Goal: Navigation & Orientation: Find specific page/section

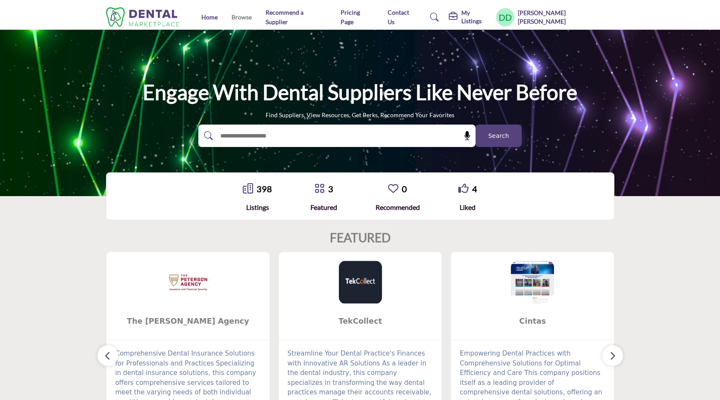
click at [246, 19] on link "Browse" at bounding box center [242, 16] width 20 height 7
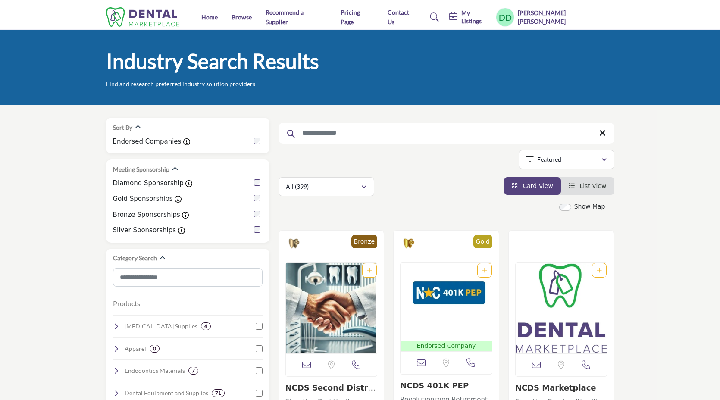
click at [573, 209] on div "Show Map" at bounding box center [582, 206] width 46 height 9
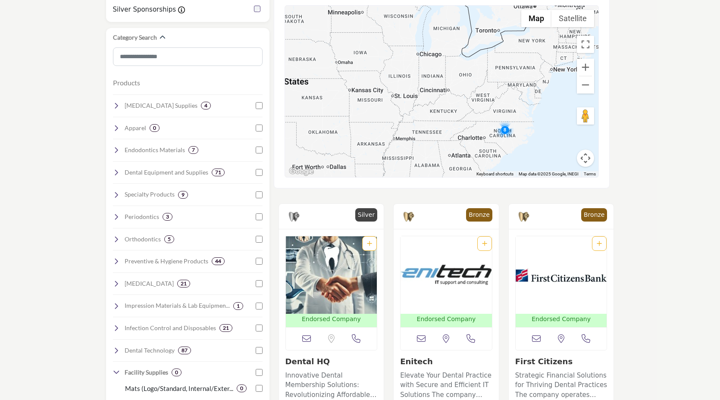
scroll to position [181, 0]
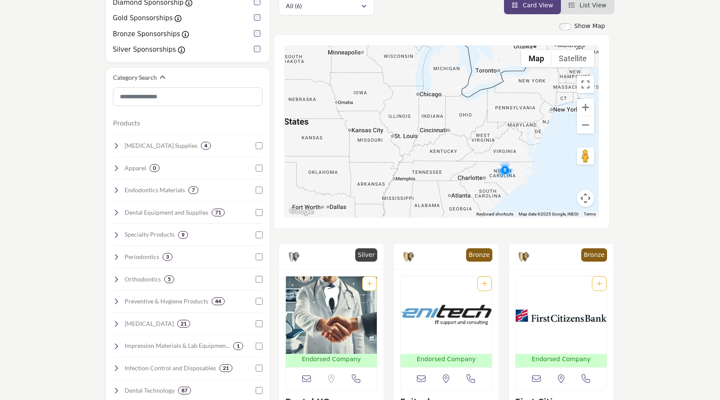
click at [502, 169] on img "Cluster of 8 locations (4 HQ, 4 Branches)\aClick to view companies" at bounding box center [504, 169] width 17 height 17
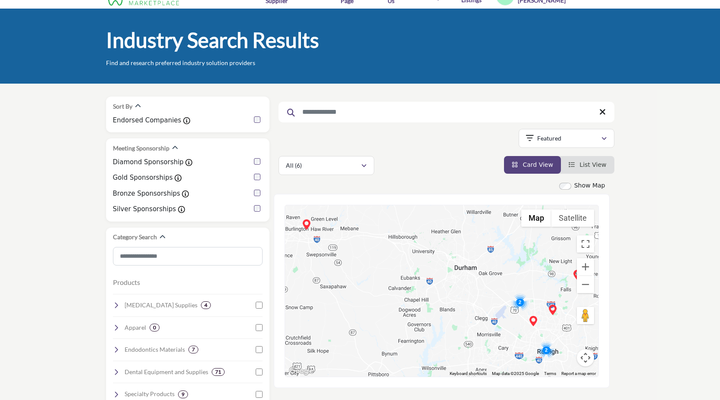
scroll to position [0, 0]
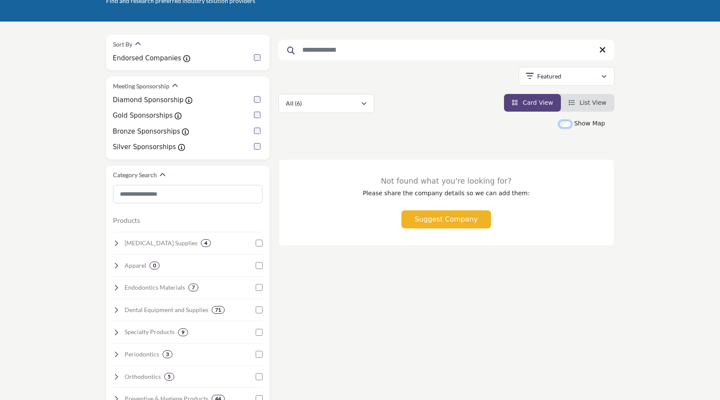
scroll to position [97, 0]
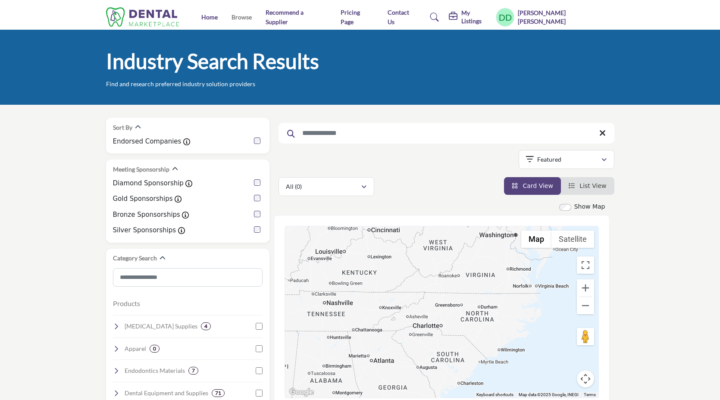
click at [235, 20] on link "Browse" at bounding box center [242, 16] width 20 height 7
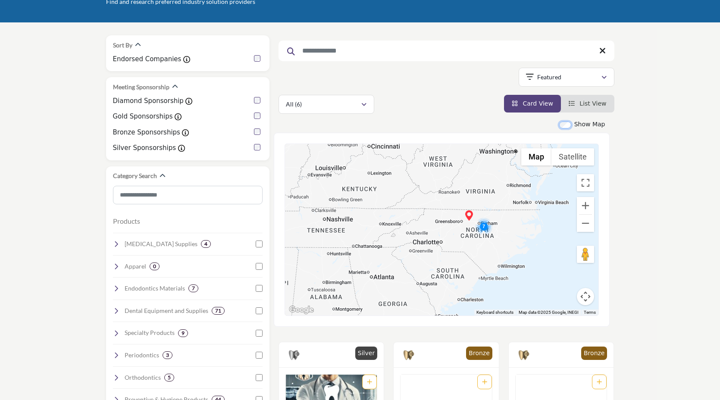
scroll to position [84, 0]
